Goal: Information Seeking & Learning: Find specific fact

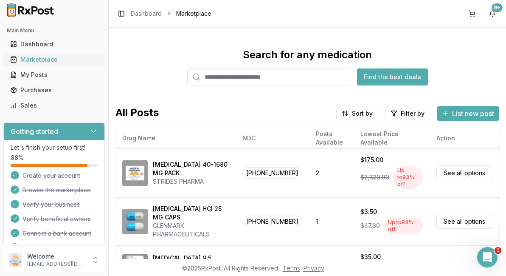
click at [50, 61] on div "Marketplace" at bounding box center [54, 59] width 88 height 8
click at [296, 76] on input "search" at bounding box center [268, 76] width 163 height 17
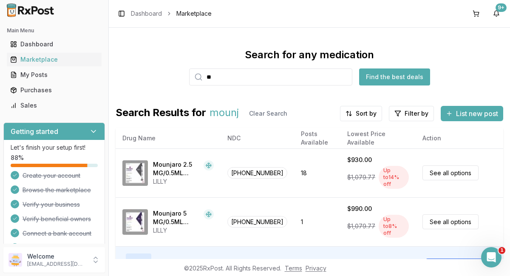
type input "*"
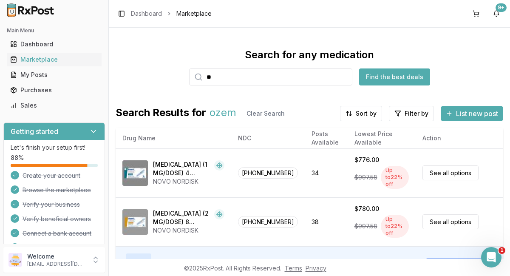
type input "*"
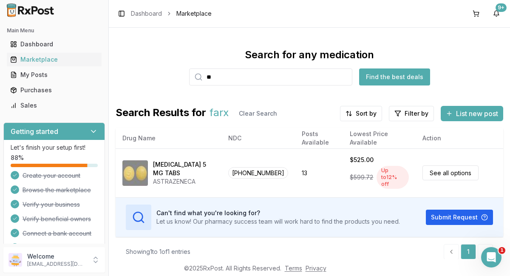
type input "*"
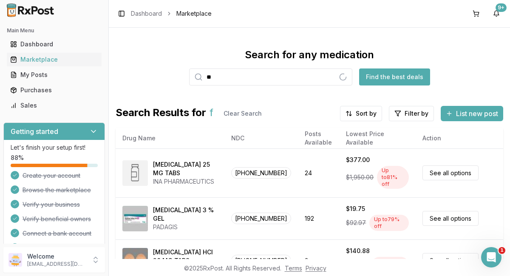
type input "*"
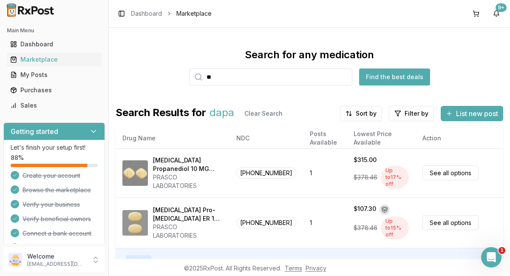
type input "*"
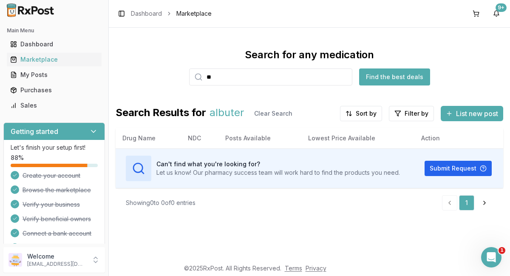
type input "*"
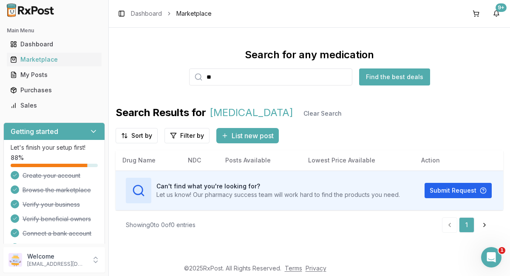
type input "*"
type input "****"
